Goal: Check status

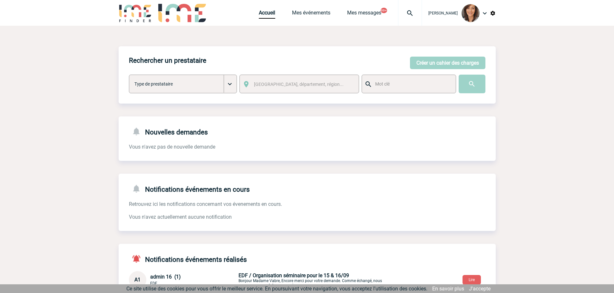
click at [415, 14] on img at bounding box center [409, 13] width 23 height 8
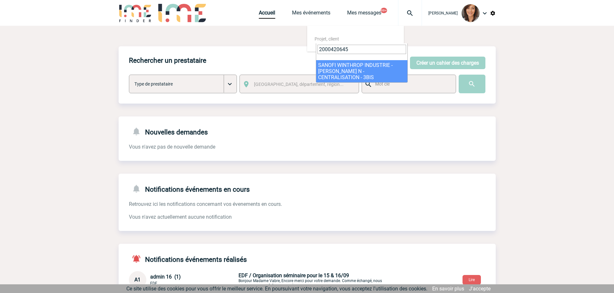
type input "2000420645"
select select "20146"
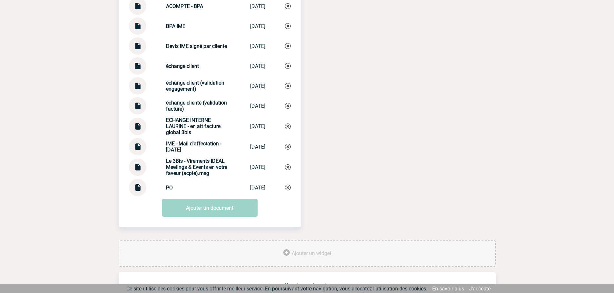
scroll to position [872, 0]
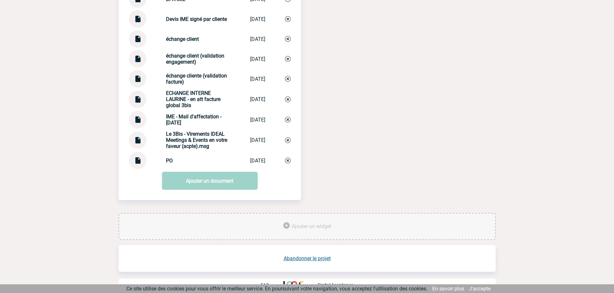
click at [142, 155] on div at bounding box center [137, 160] width 17 height 17
click at [166, 158] on strong "PO" at bounding box center [169, 161] width 7 height 6
click at [136, 160] on link at bounding box center [137, 163] width 8 height 6
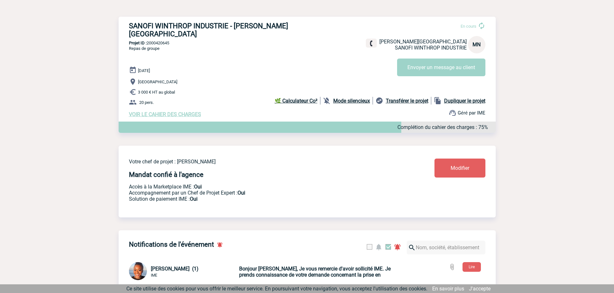
scroll to position [0, 0]
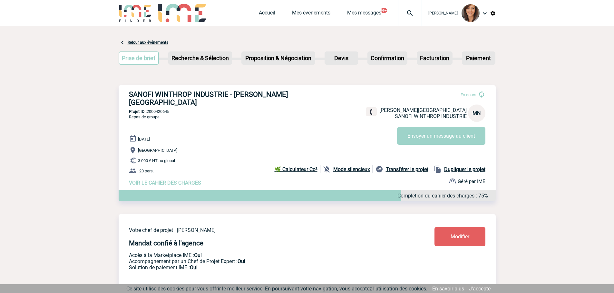
click at [414, 16] on img at bounding box center [409, 13] width 23 height 8
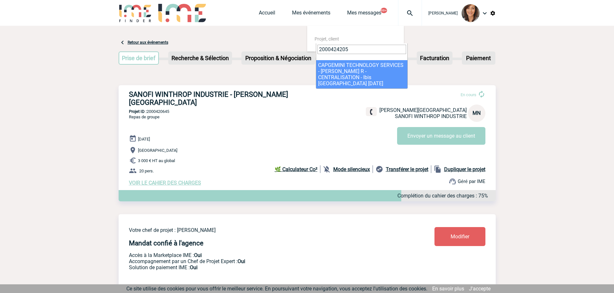
type input "2000424205"
select select "23706"
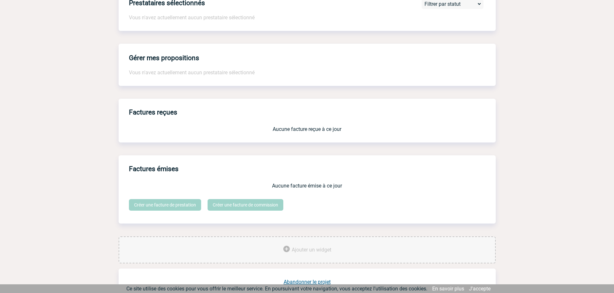
scroll to position [473, 0]
